Goal: Check status

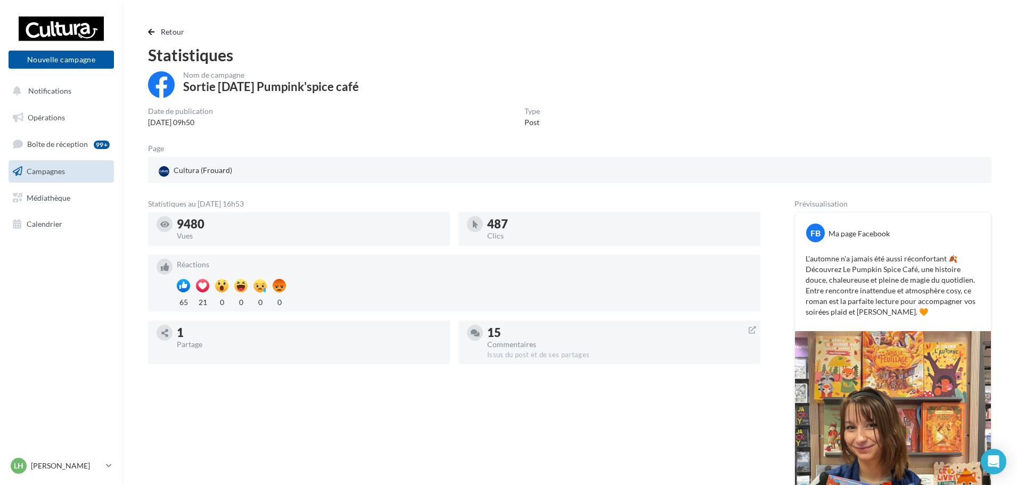
click at [73, 168] on link "Campagnes" at bounding box center [61, 171] width 110 height 22
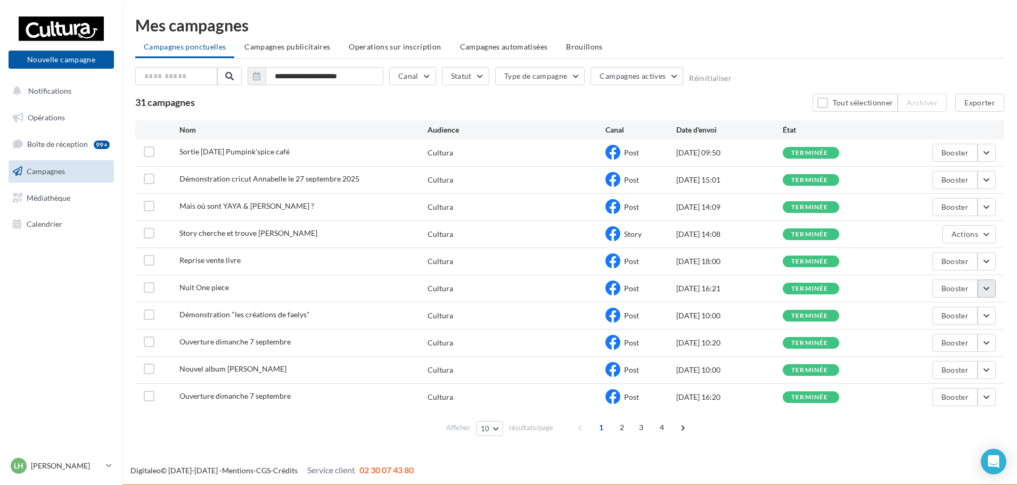
click at [989, 289] on button "button" at bounding box center [987, 289] width 18 height 18
click at [967, 309] on button "Voir les résultats" at bounding box center [943, 314] width 107 height 28
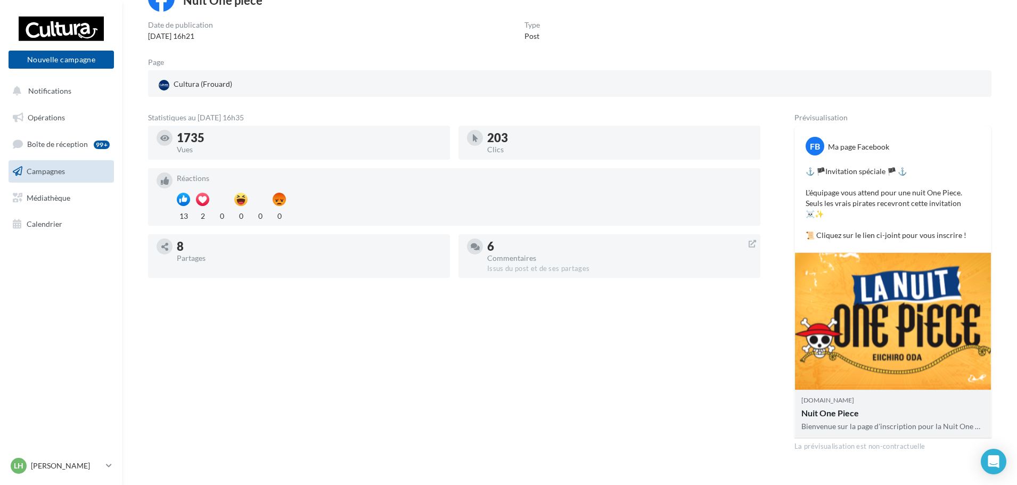
scroll to position [96, 0]
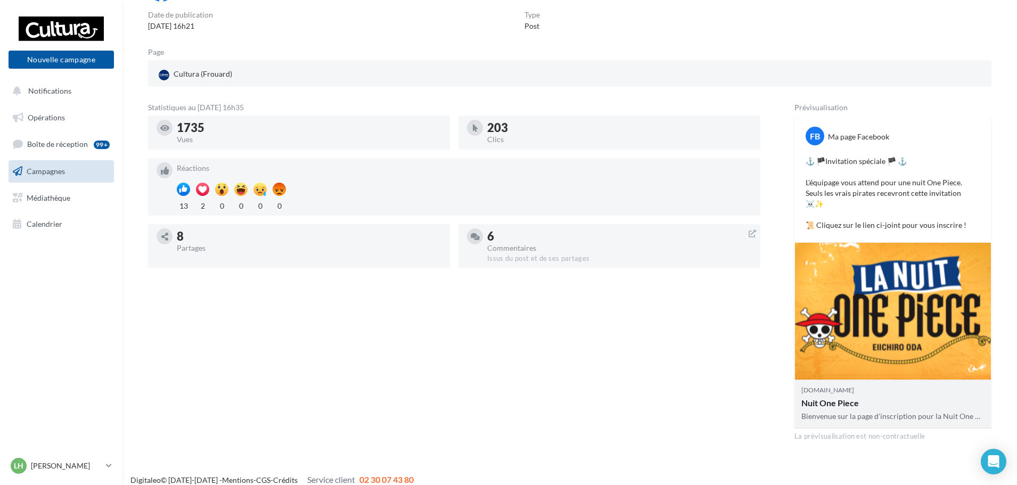
click at [814, 411] on div "Bienvenue sur la page d'inscription pour la Nuit One Piece de votre Cultura Fro…" at bounding box center [893, 416] width 183 height 11
click at [833, 396] on div "Nuit One Piece" at bounding box center [893, 402] width 183 height 13
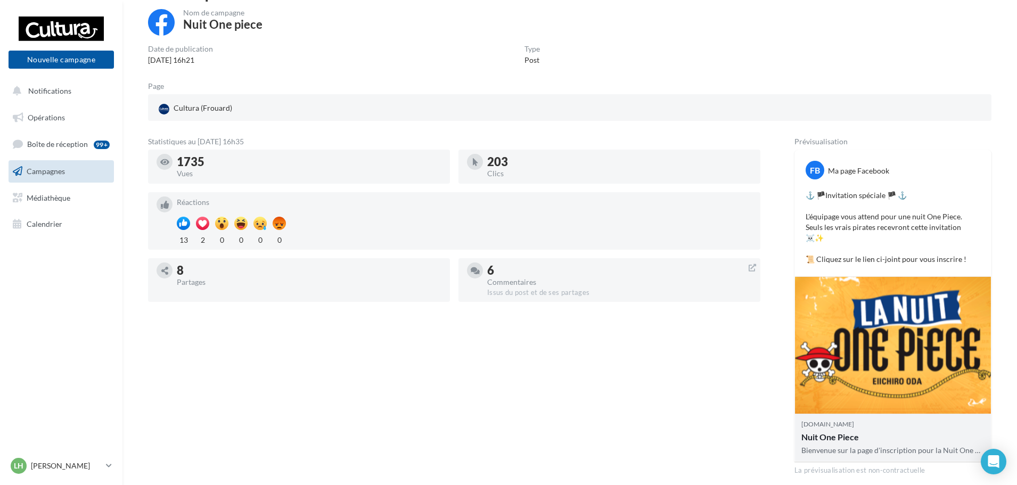
scroll to position [43, 0]
